Goal: Transaction & Acquisition: Obtain resource

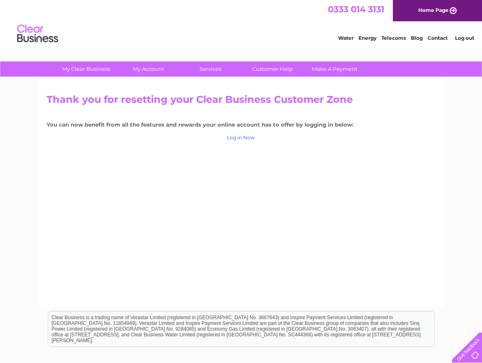
click at [245, 137] on link "Log in Now" at bounding box center [241, 137] width 28 height 6
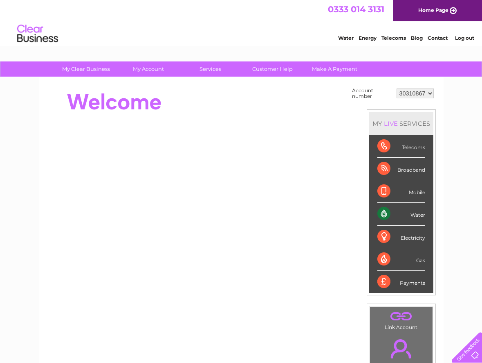
scroll to position [37, 0]
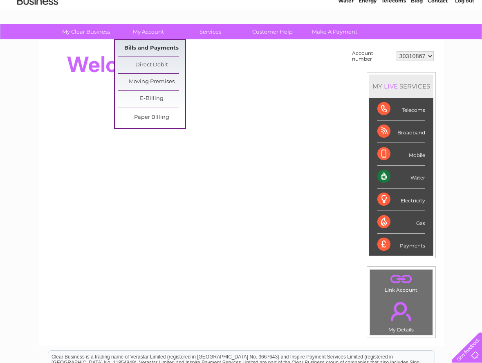
click at [155, 47] on link "Bills and Payments" at bounding box center [152, 48] width 68 height 16
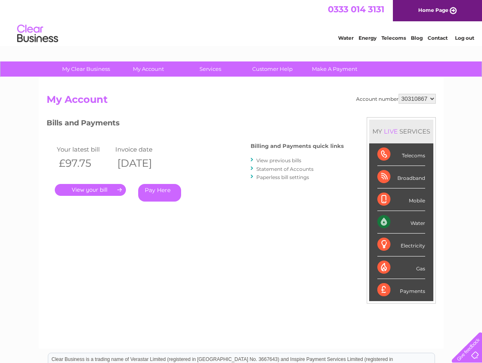
click at [111, 187] on link "." at bounding box center [90, 190] width 71 height 12
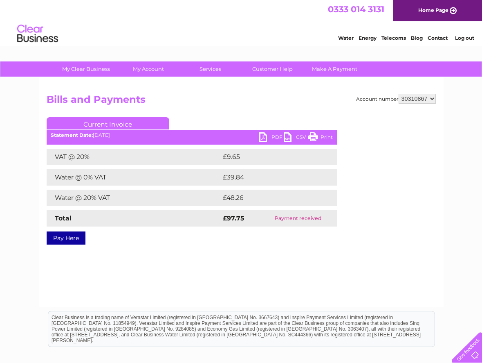
click at [206, 108] on h2 "Bills and Payments" at bounding box center [242, 102] width 390 height 16
click at [128, 123] on link "Current Invoice" at bounding box center [108, 123] width 123 height 12
click at [274, 134] on link "PDF" at bounding box center [271, 138] width 25 height 12
